Goal: Task Accomplishment & Management: Manage account settings

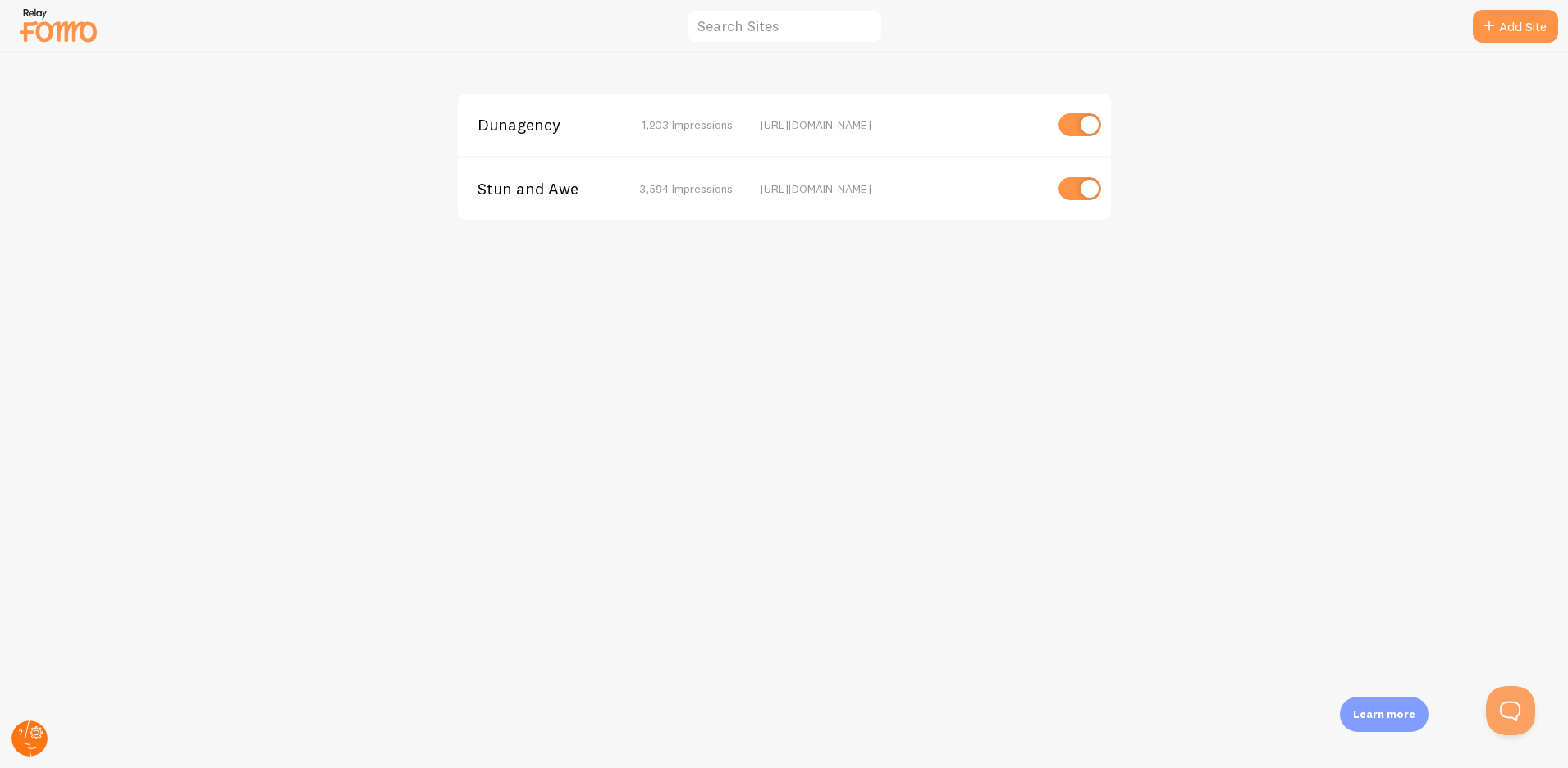
click at [29, 739] on circle at bounding box center [29, 738] width 36 height 36
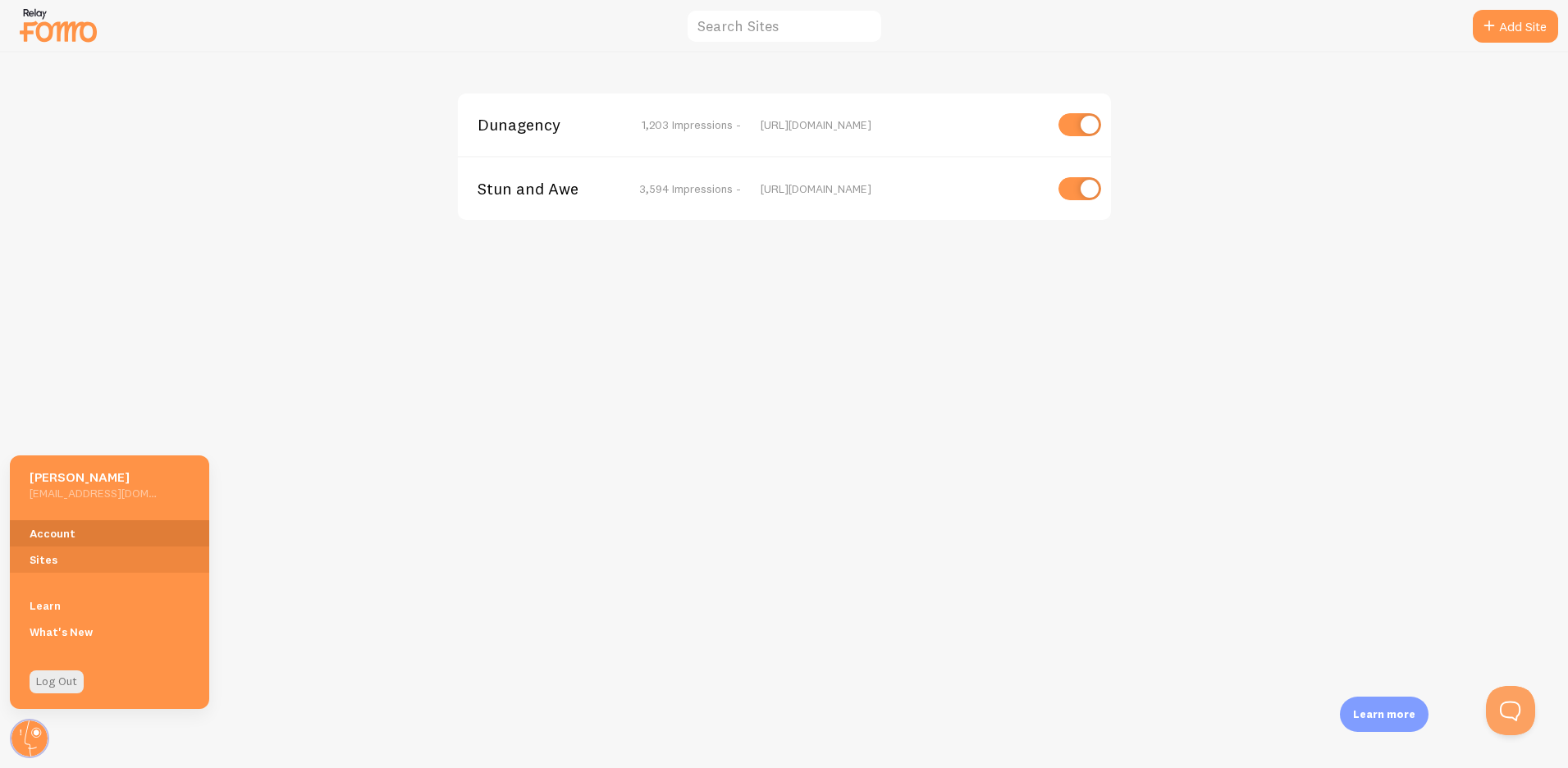
click at [110, 533] on link "Account" at bounding box center [110, 533] width 200 height 26
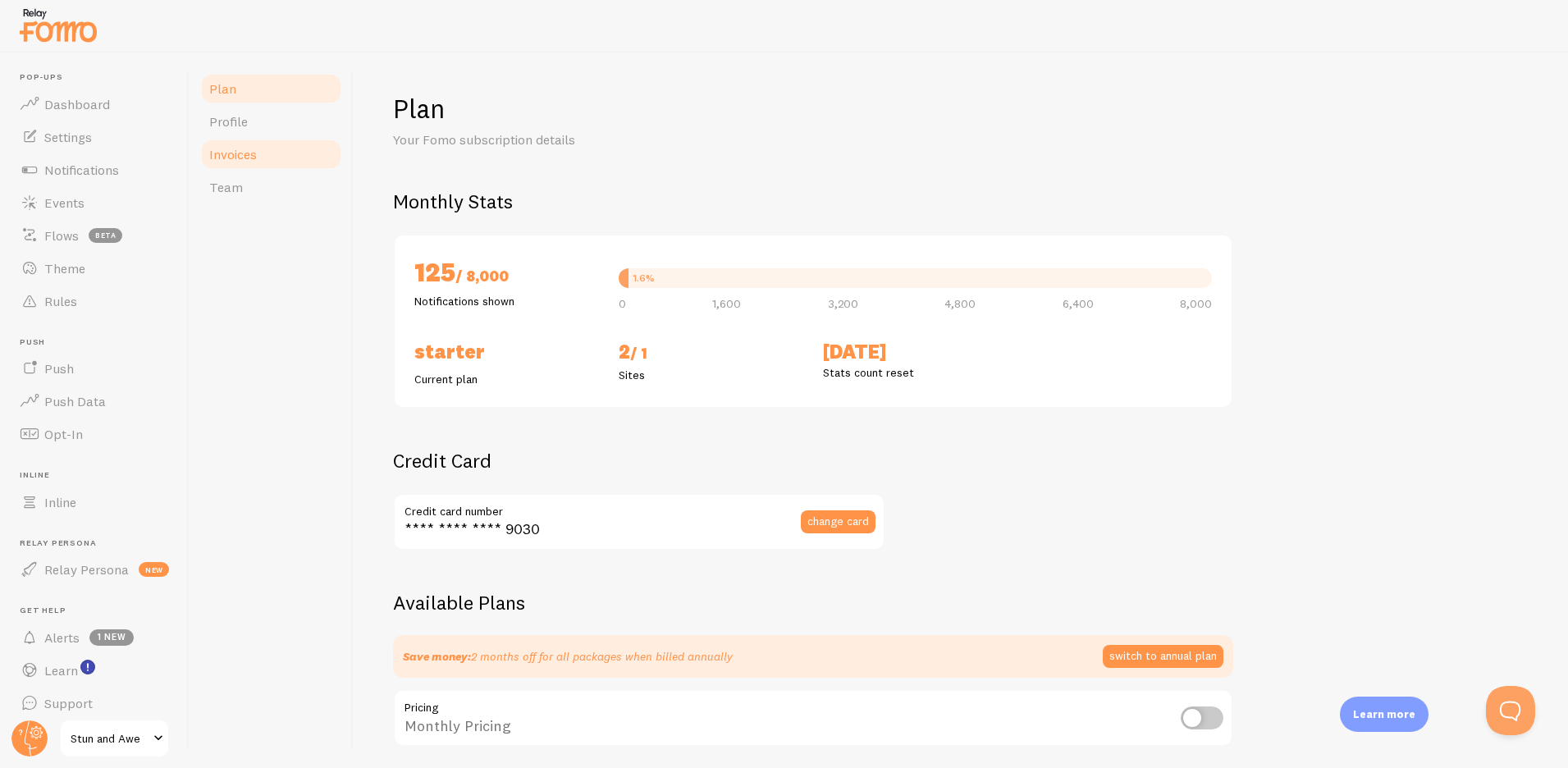
click at [271, 154] on link "Invoices" at bounding box center [272, 154] width 144 height 33
